Goal: Task Accomplishment & Management: Use online tool/utility

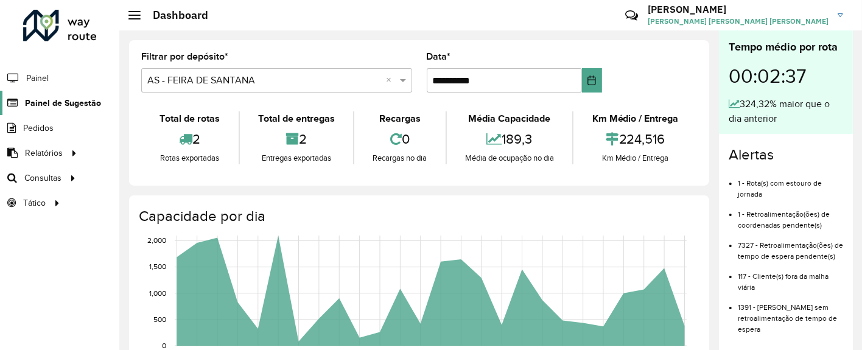
click at [72, 103] on span "Painel de Sugestão" at bounding box center [63, 103] width 76 height 13
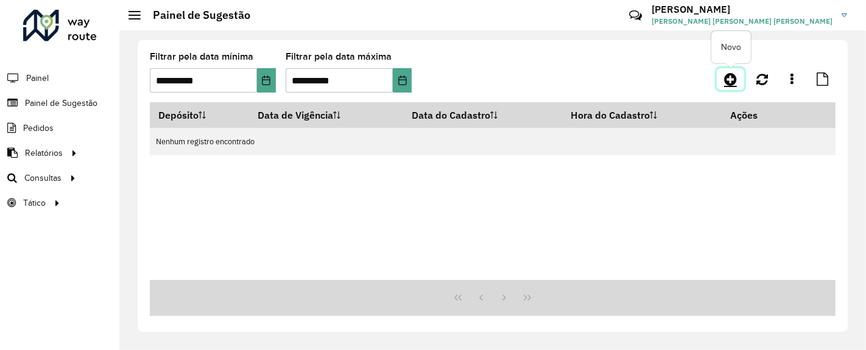
click at [729, 79] on icon at bounding box center [730, 79] width 13 height 15
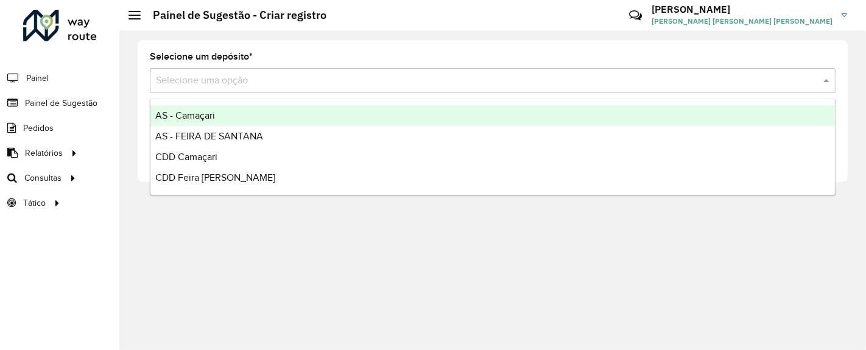
click at [729, 79] on input "text" at bounding box center [480, 81] width 649 height 15
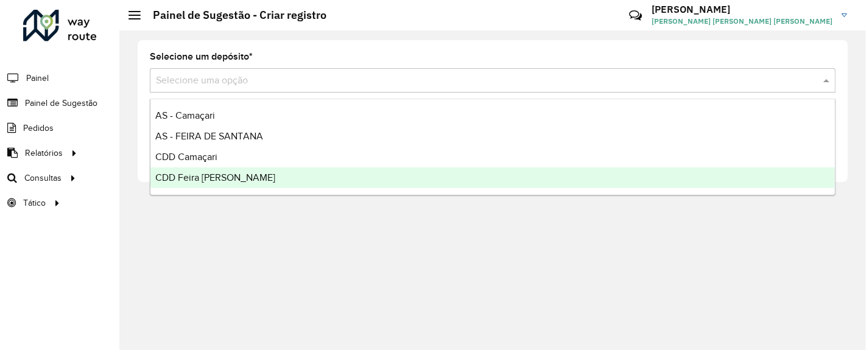
click at [240, 176] on span "CDD Feira [PERSON_NAME]" at bounding box center [215, 177] width 120 height 10
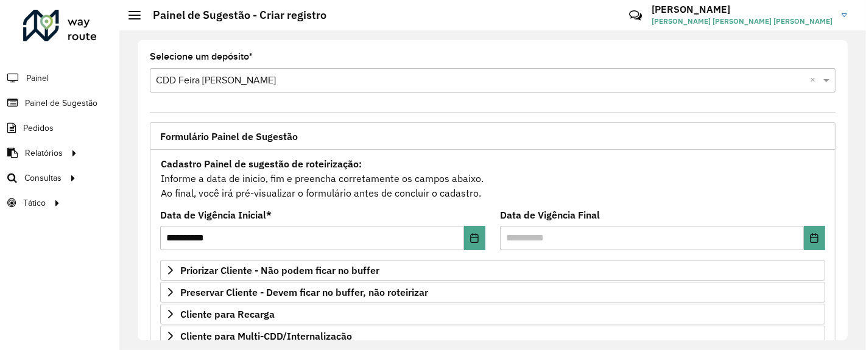
scroll to position [251, 0]
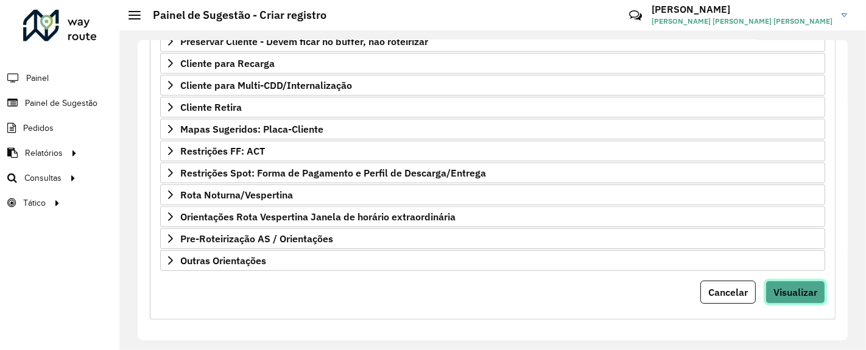
click at [773, 289] on span "Visualizar" at bounding box center [795, 292] width 44 height 12
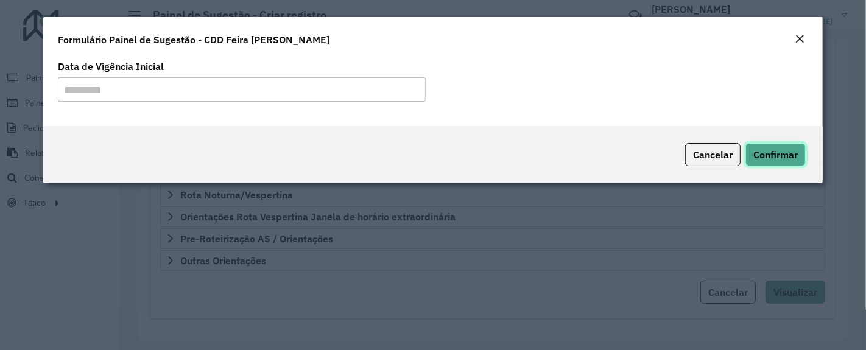
click at [757, 156] on span "Confirmar" at bounding box center [775, 155] width 44 height 12
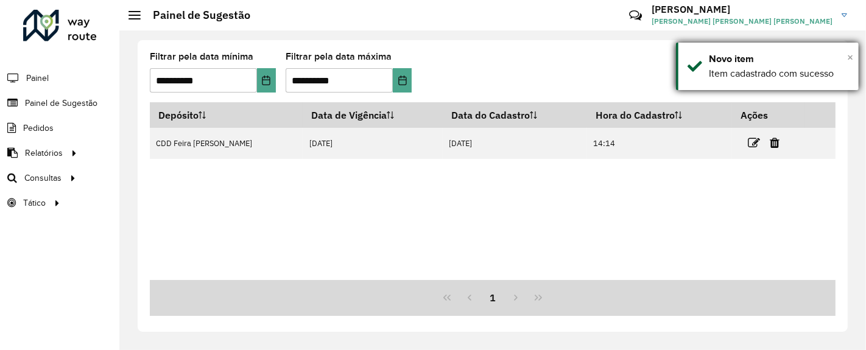
click at [847, 57] on span "×" at bounding box center [850, 57] width 6 height 13
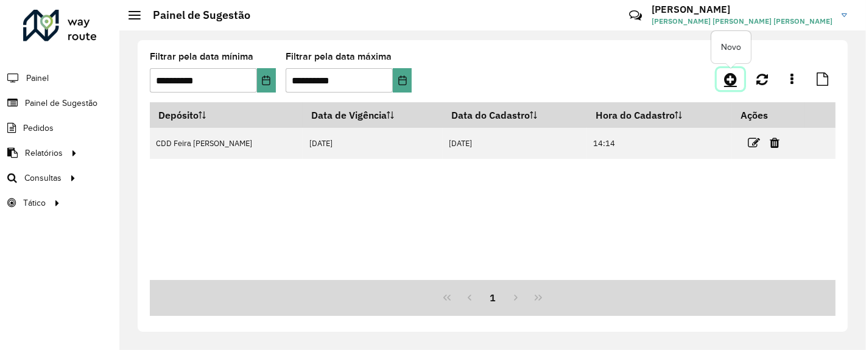
click at [738, 73] on link at bounding box center [729, 79] width 27 height 22
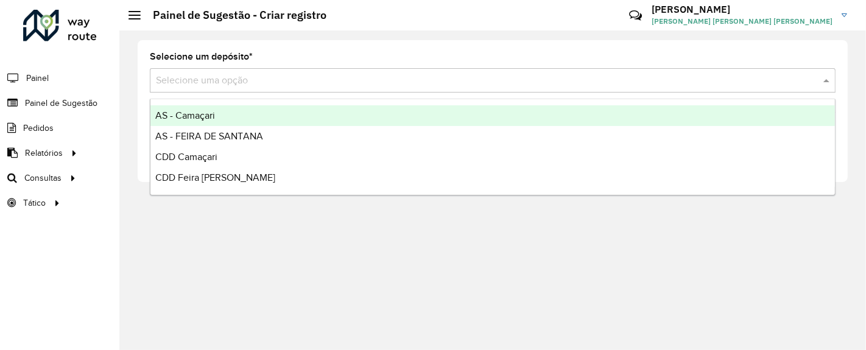
click at [703, 83] on input "text" at bounding box center [480, 81] width 649 height 15
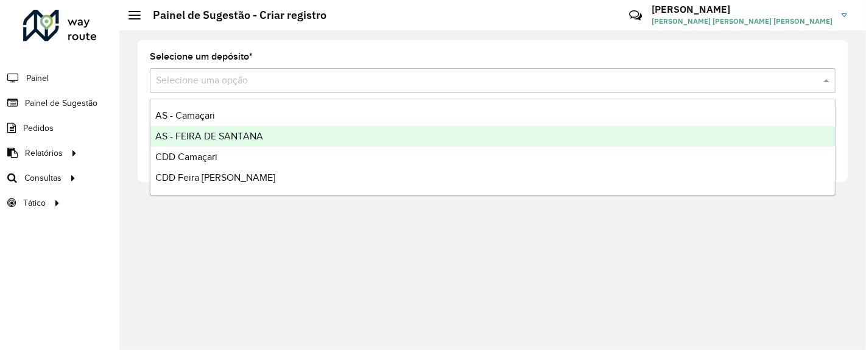
click at [268, 135] on div "AS - FEIRA DE SANTANA" at bounding box center [492, 136] width 684 height 21
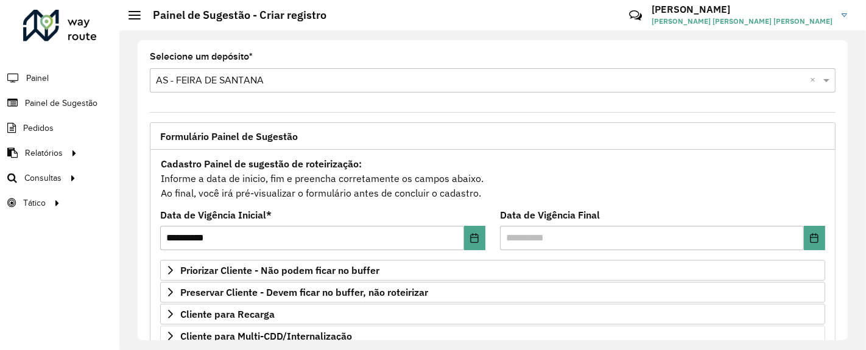
scroll to position [251, 0]
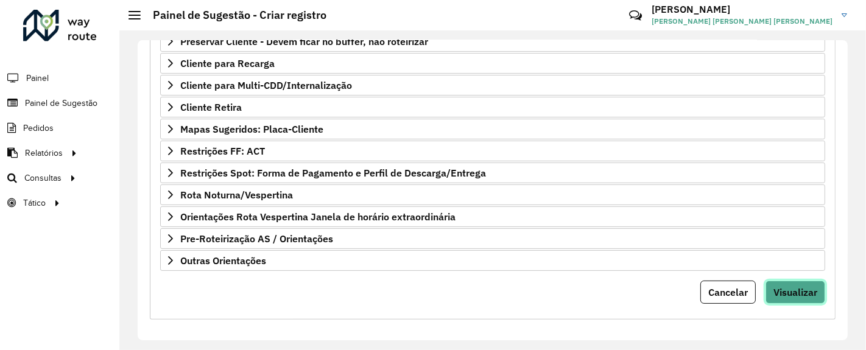
click at [805, 287] on span "Visualizar" at bounding box center [795, 292] width 44 height 12
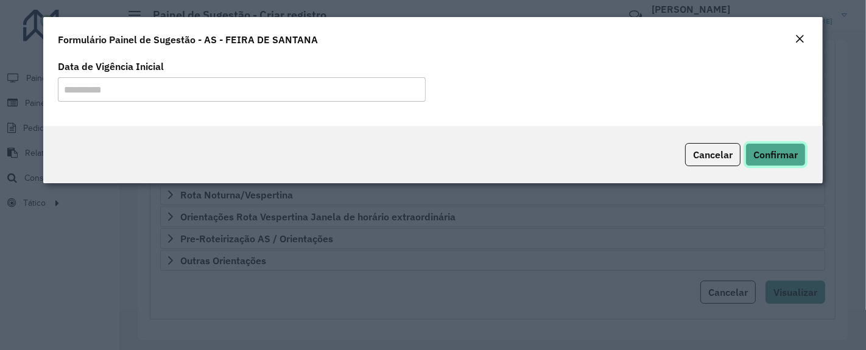
click at [765, 159] on span "Confirmar" at bounding box center [775, 155] width 44 height 12
